Goal: Task Accomplishment & Management: Manage account settings

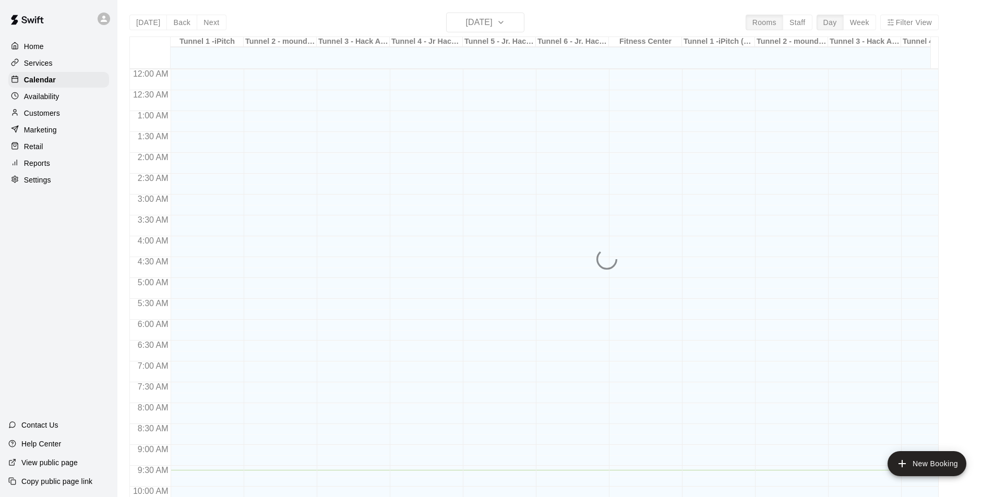
scroll to position [401, 0]
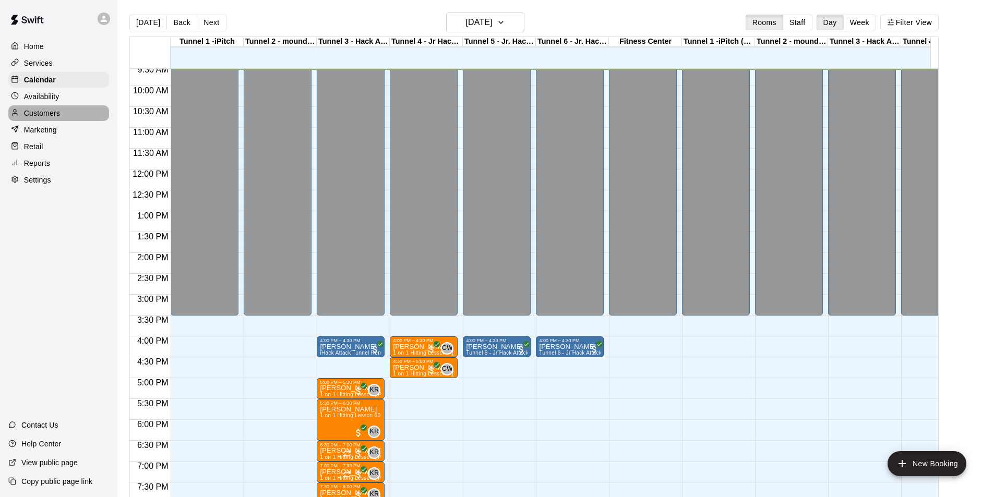
click at [62, 118] on div "Customers" at bounding box center [58, 113] width 101 height 16
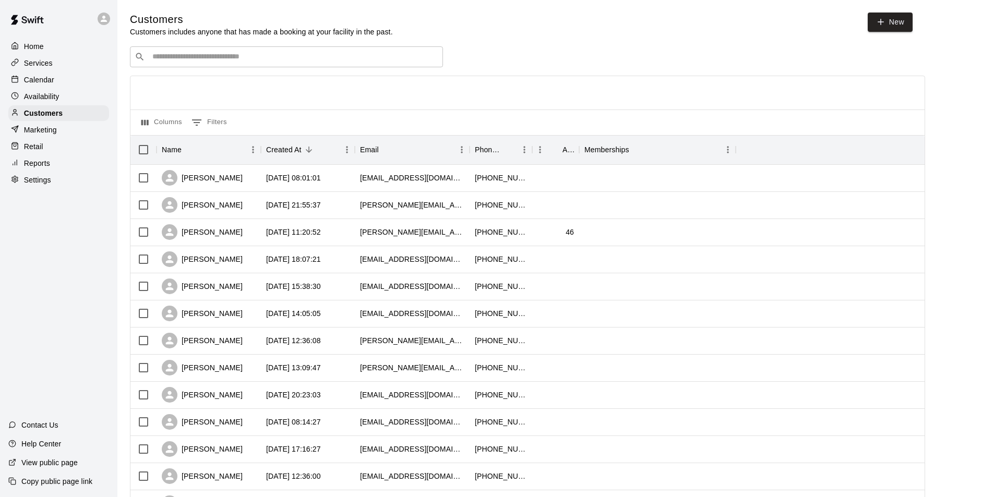
click at [273, 57] on input "Search customers by name or email" at bounding box center [293, 57] width 289 height 10
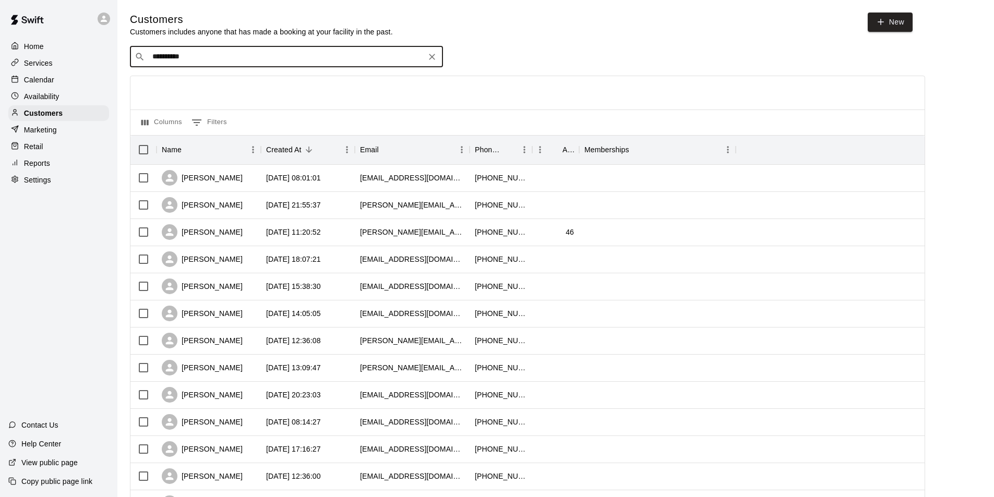
type input "**********"
click at [279, 80] on div "[PERSON_NAME] [EMAIL_ADDRESS][PERSON_NAME][DOMAIN_NAME]" at bounding box center [296, 86] width 275 height 22
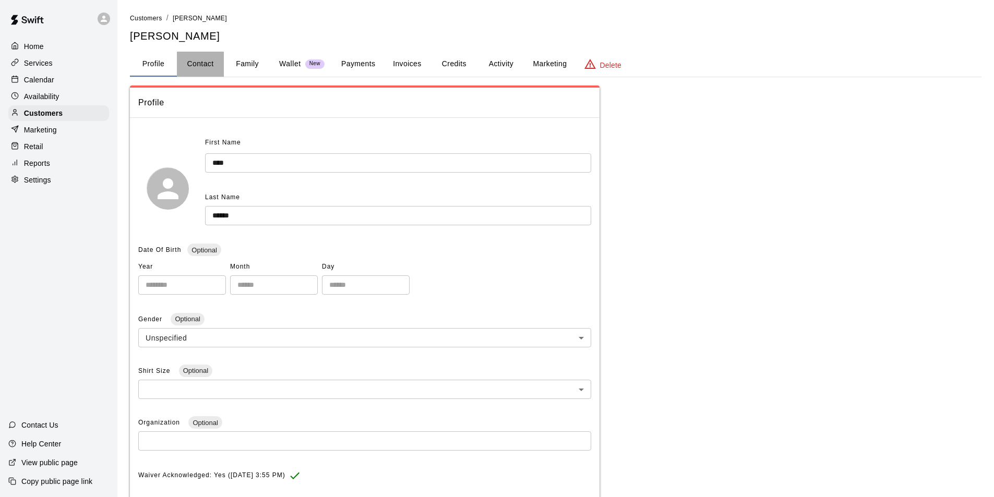
click at [212, 66] on button "Contact" at bounding box center [200, 64] width 47 height 25
select select "**"
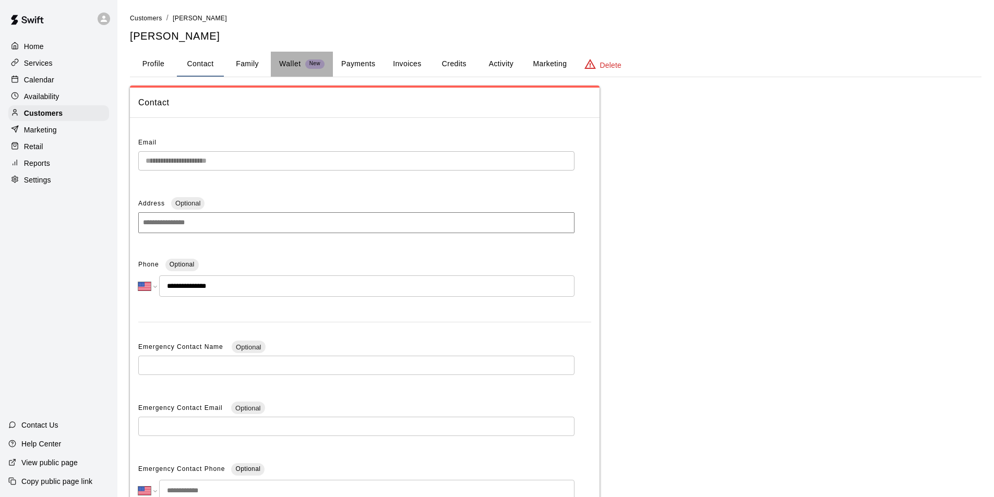
click at [290, 66] on p "Wallet" at bounding box center [290, 63] width 22 height 11
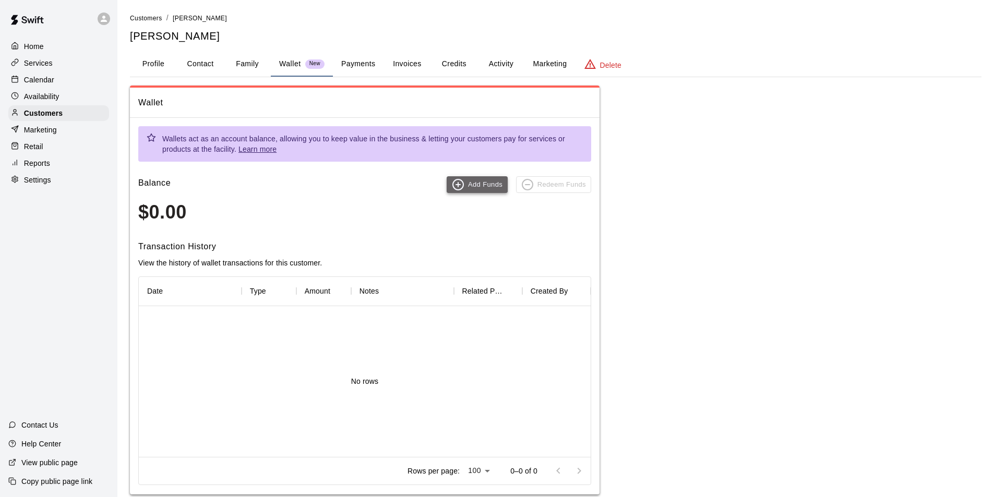
click at [491, 182] on button "Add Funds" at bounding box center [476, 184] width 61 height 17
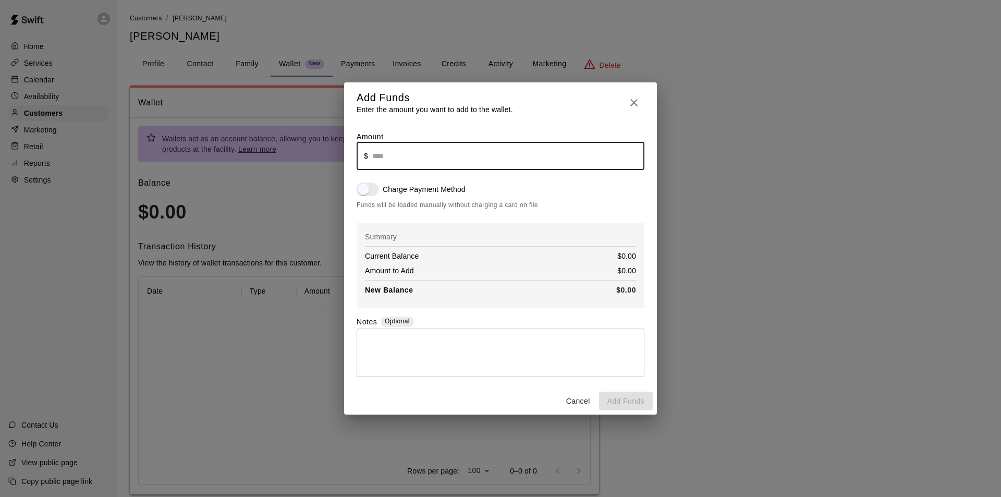
click at [452, 159] on input "text" at bounding box center [508, 156] width 272 height 28
type input "******"
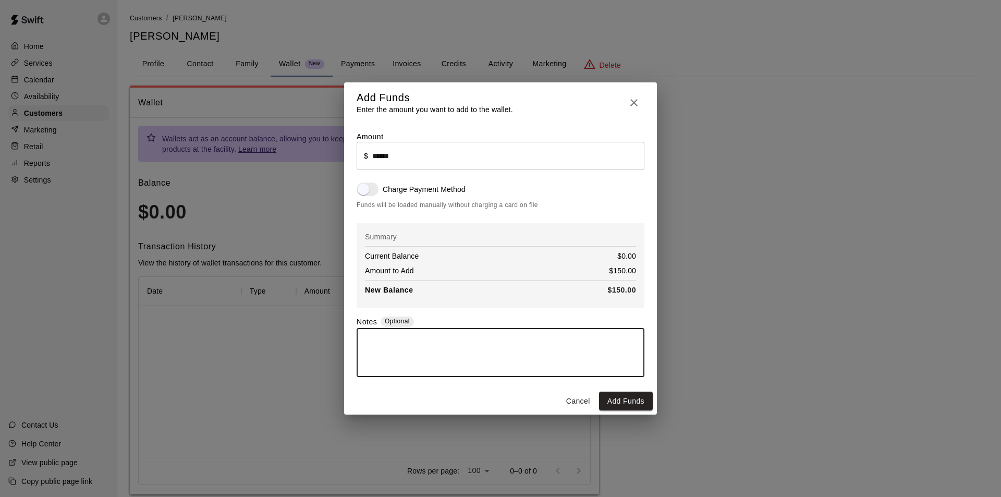
click at [447, 354] on textarea at bounding box center [500, 352] width 273 height 31
type textarea "**********"
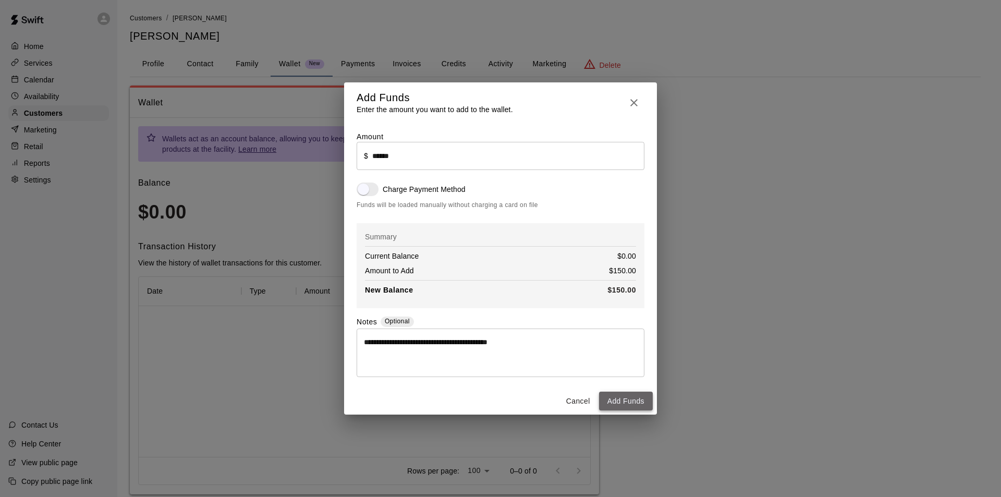
click at [638, 403] on button "Add Funds" at bounding box center [626, 401] width 54 height 19
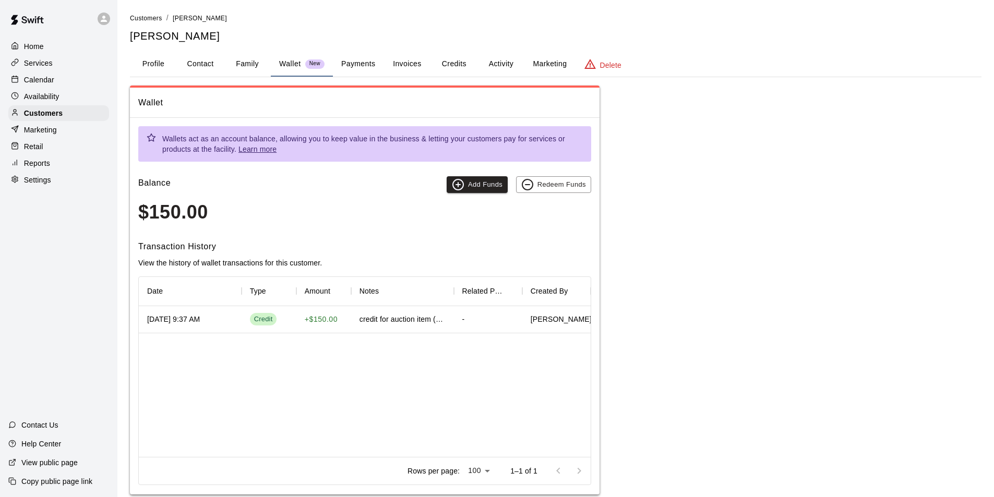
click at [236, 59] on button "Family" at bounding box center [247, 64] width 47 height 25
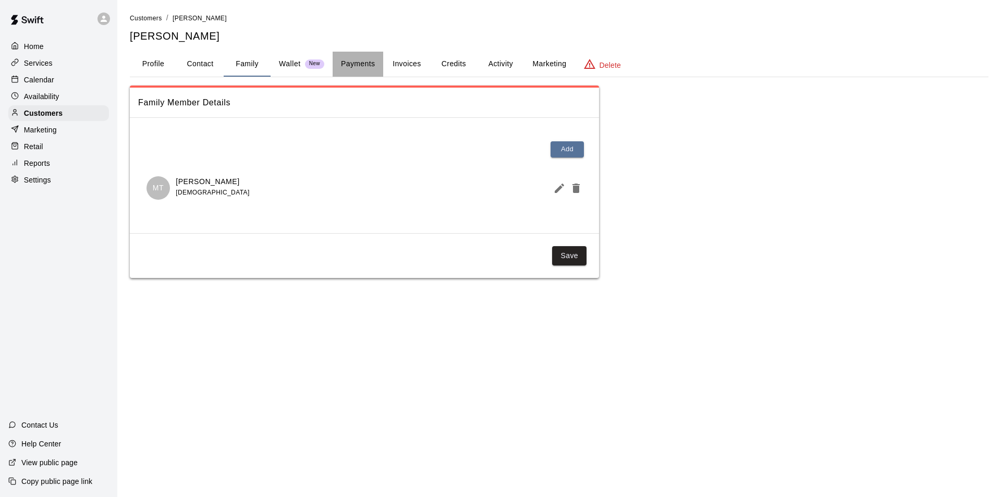
click at [352, 65] on button "Payments" at bounding box center [358, 64] width 51 height 25
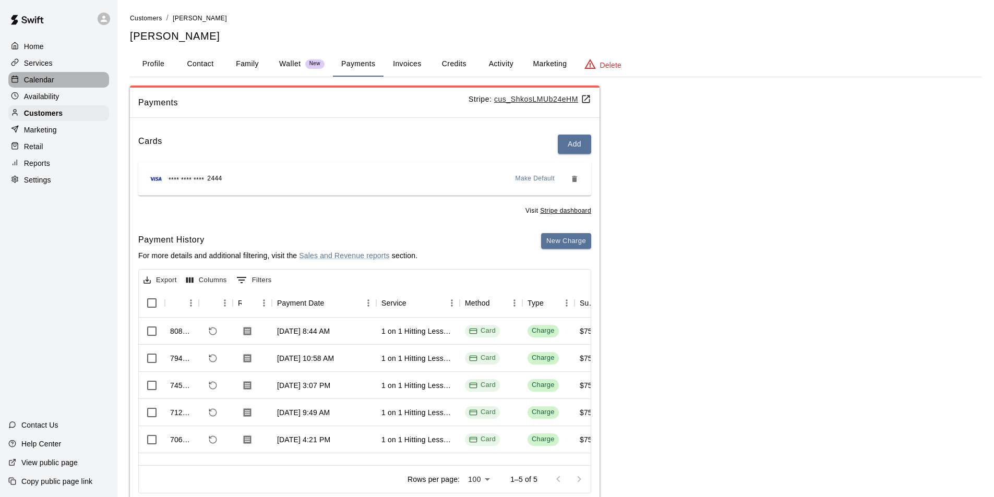
click at [38, 80] on p "Calendar" at bounding box center [39, 80] width 30 height 10
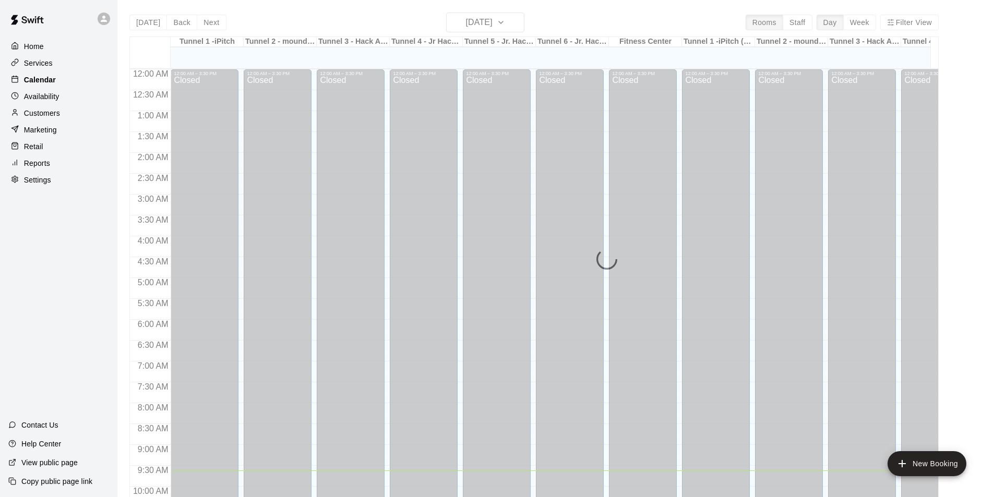
scroll to position [402, 0]
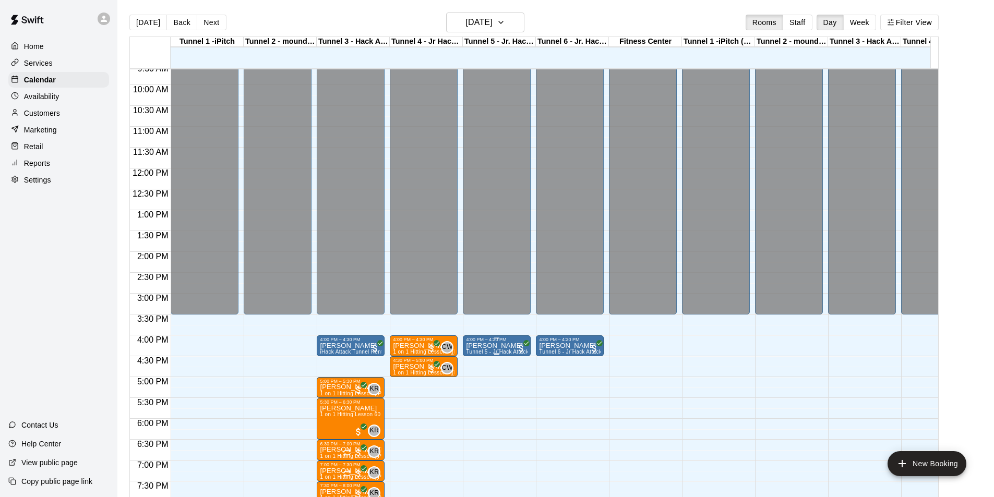
click at [500, 346] on p "[PERSON_NAME]" at bounding box center [497, 346] width 62 height 0
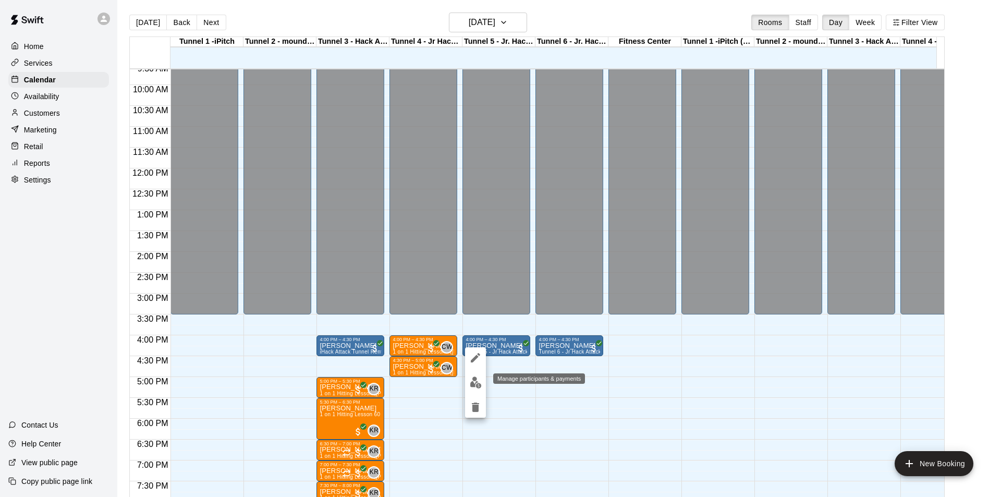
click at [472, 385] on img "edit" at bounding box center [476, 383] width 12 height 12
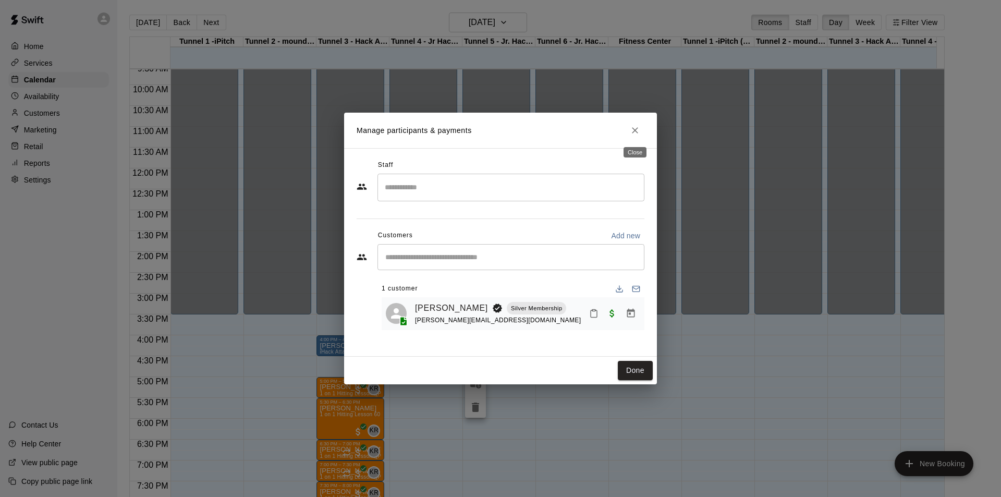
click at [640, 131] on button "Close" at bounding box center [635, 130] width 19 height 19
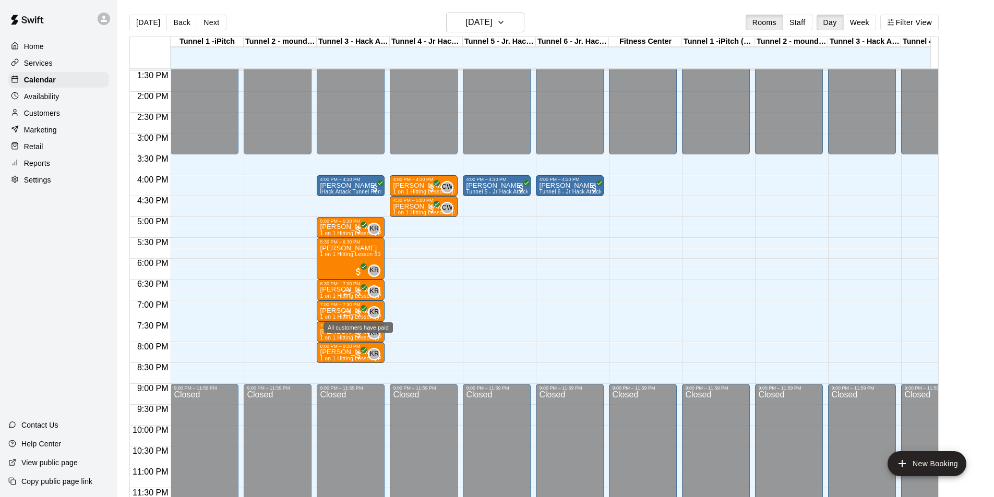
scroll to position [571, 0]
